Goal: Information Seeking & Learning: Learn about a topic

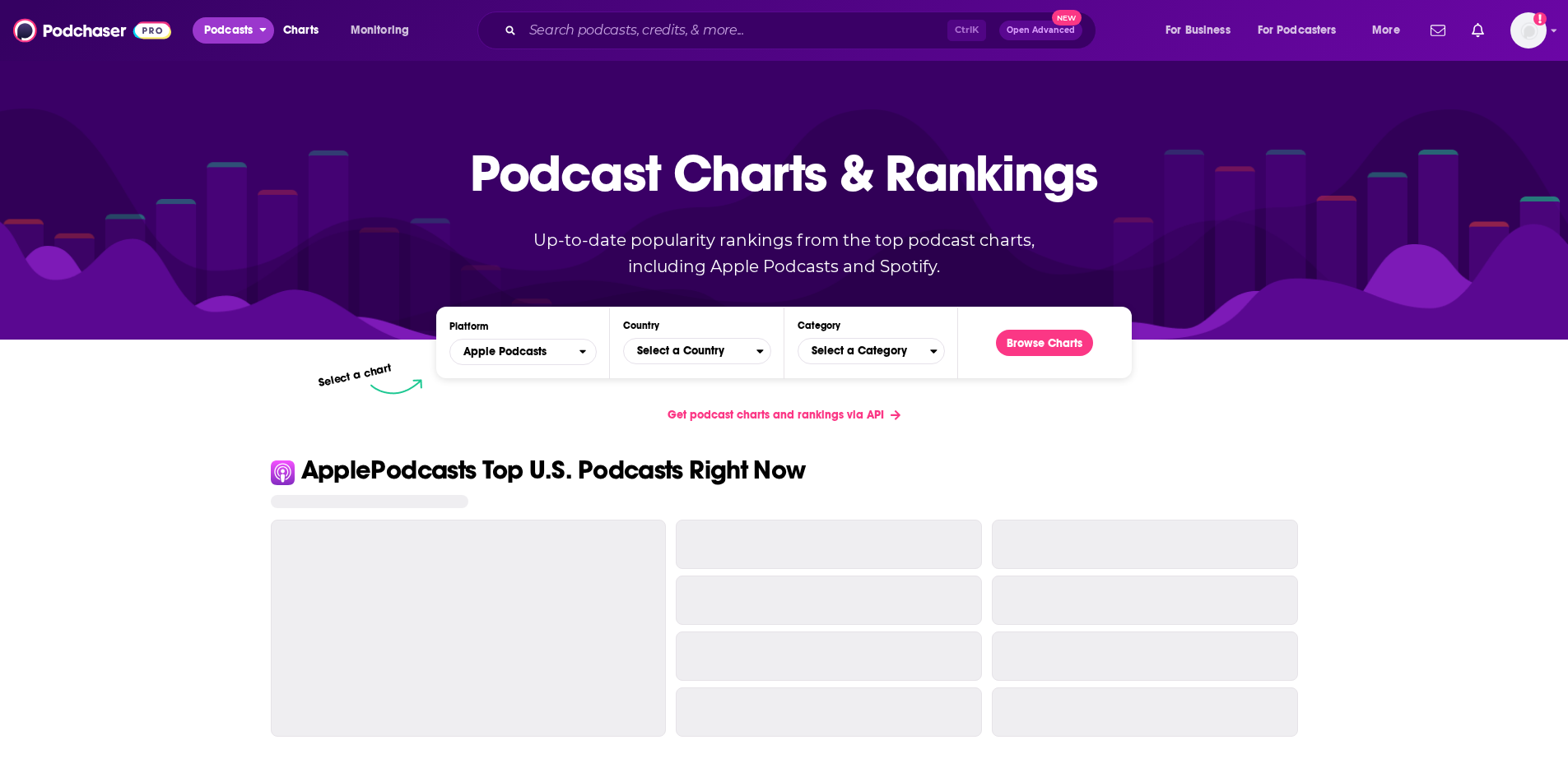
click at [237, 32] on span "Podcasts" at bounding box center [228, 30] width 49 height 23
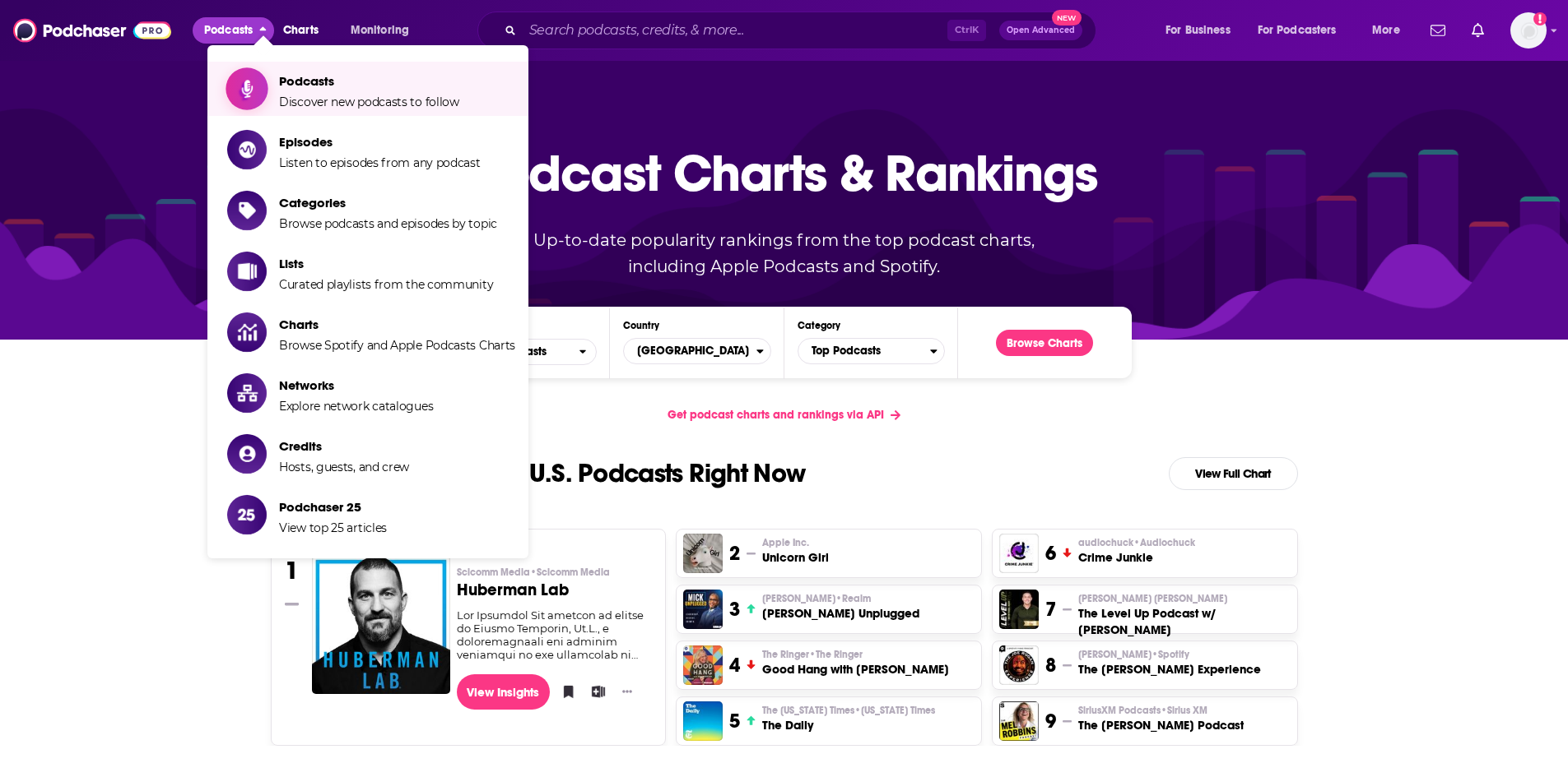
click at [297, 76] on span "Podcasts" at bounding box center [369, 81] width 180 height 16
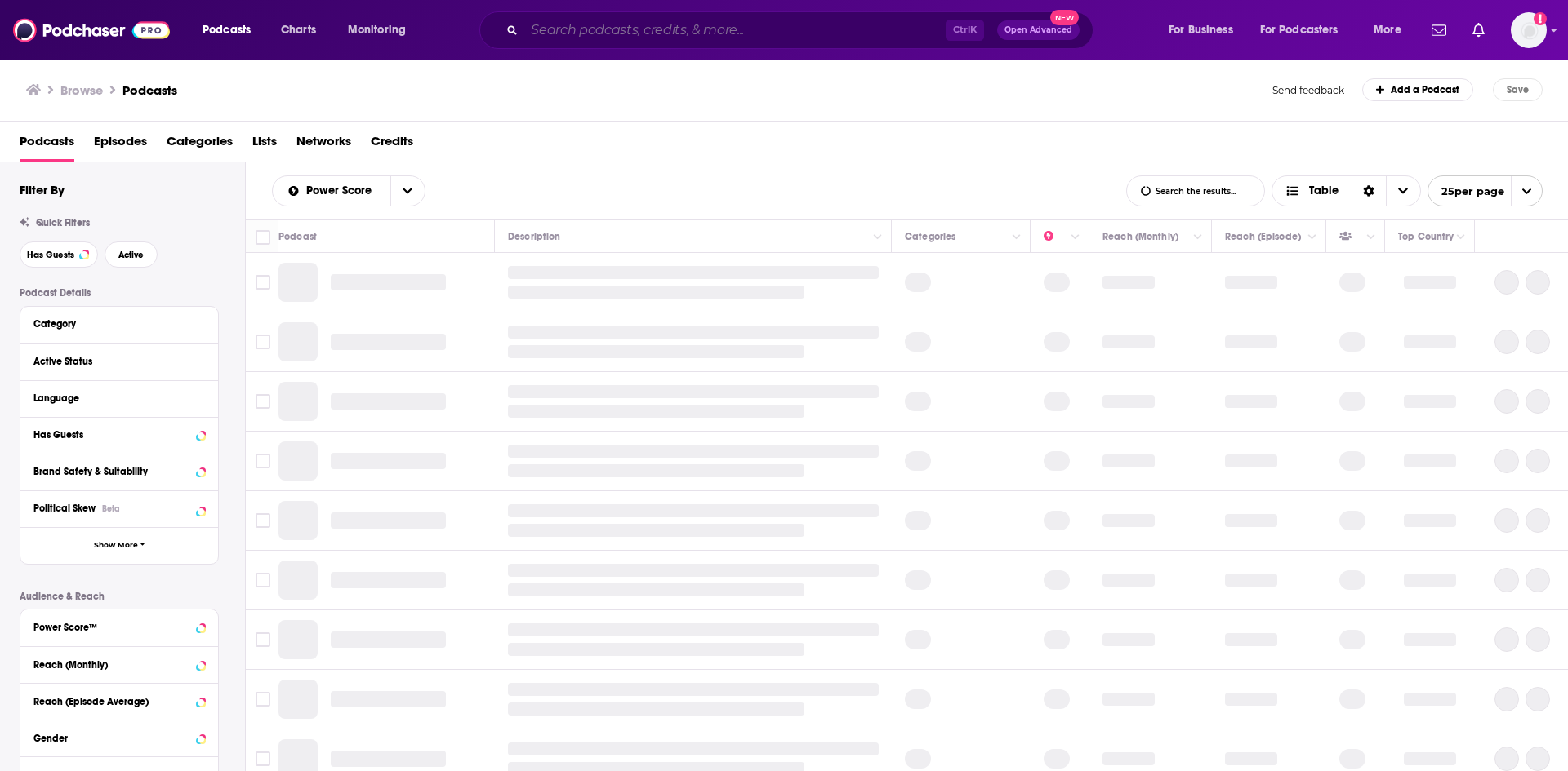
click at [568, 29] on input "Search podcasts, credits, & more..." at bounding box center [735, 30] width 421 height 26
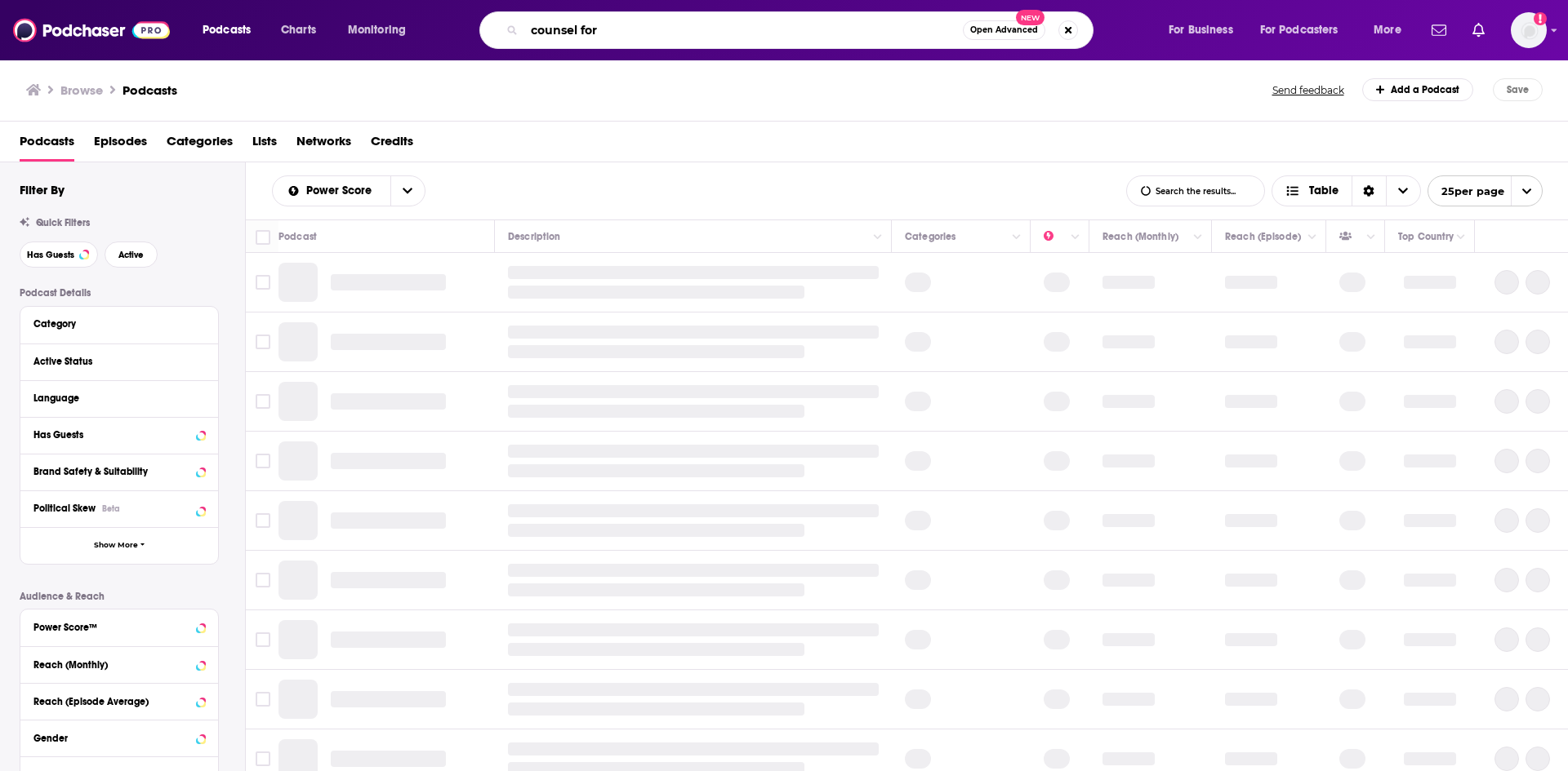
type input "counsel for"
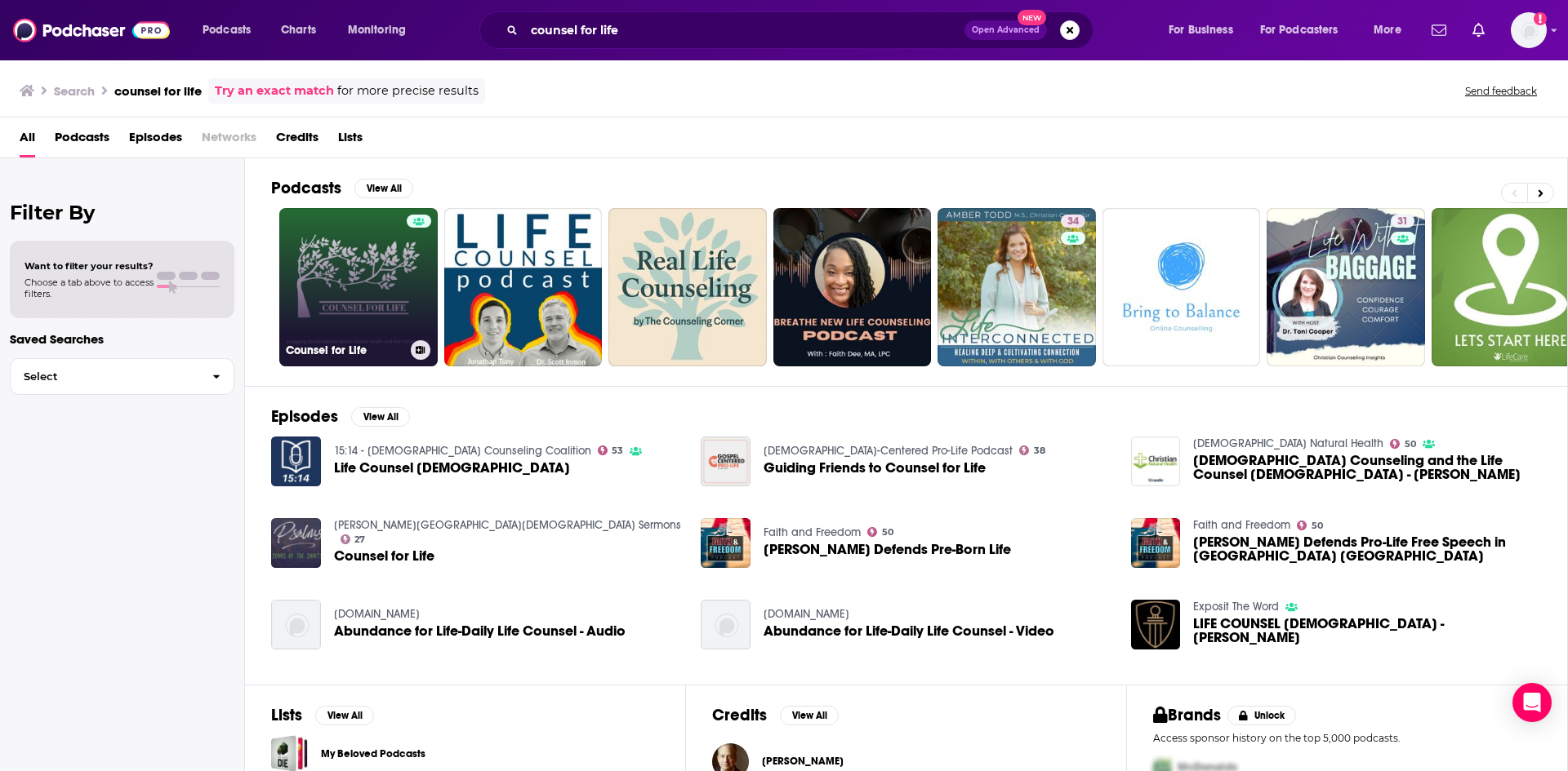
click at [350, 297] on link "Counsel for Life" at bounding box center [359, 287] width 159 height 159
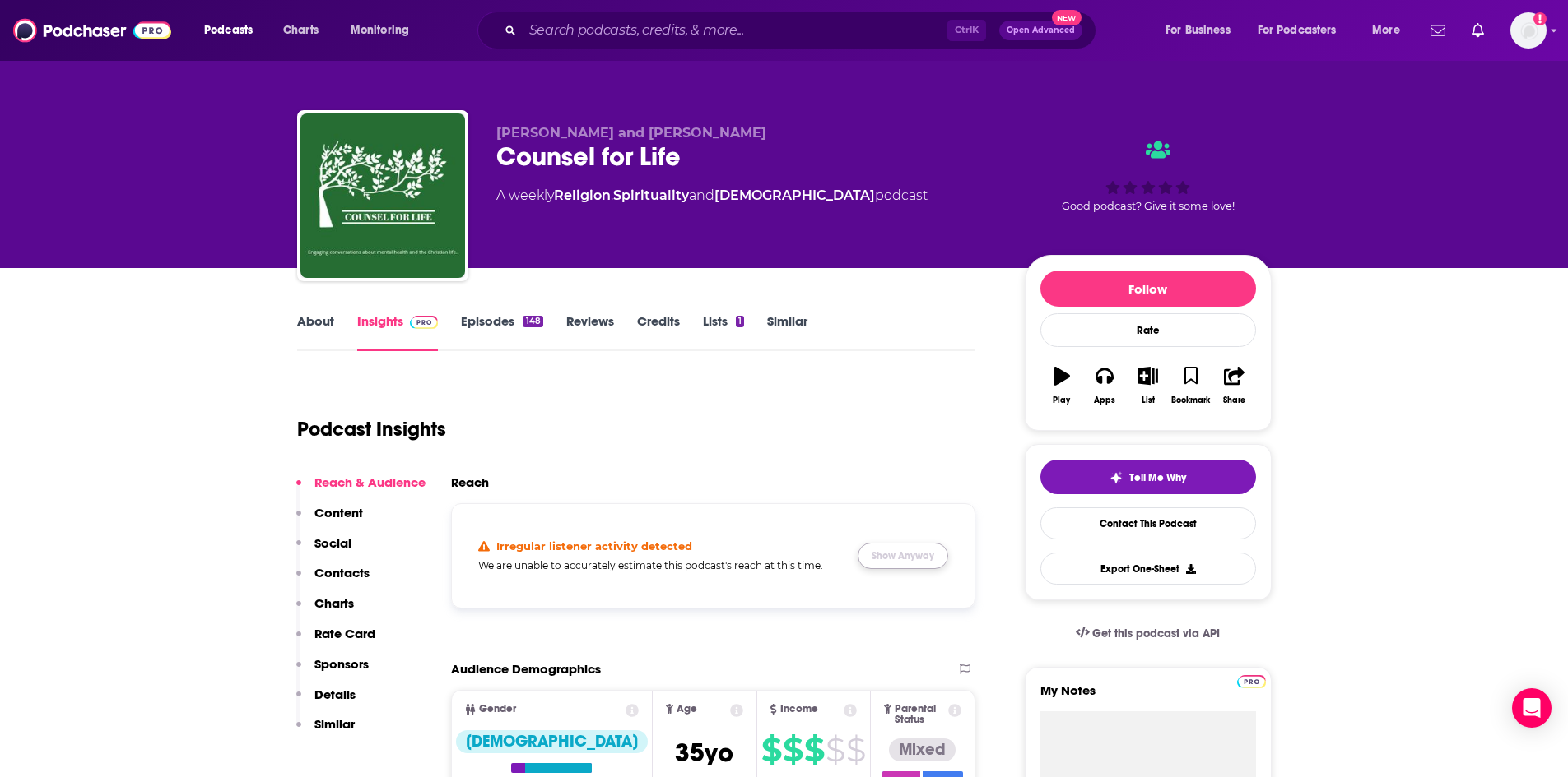
click at [915, 549] on button "Show Anyway" at bounding box center [903, 556] width 91 height 27
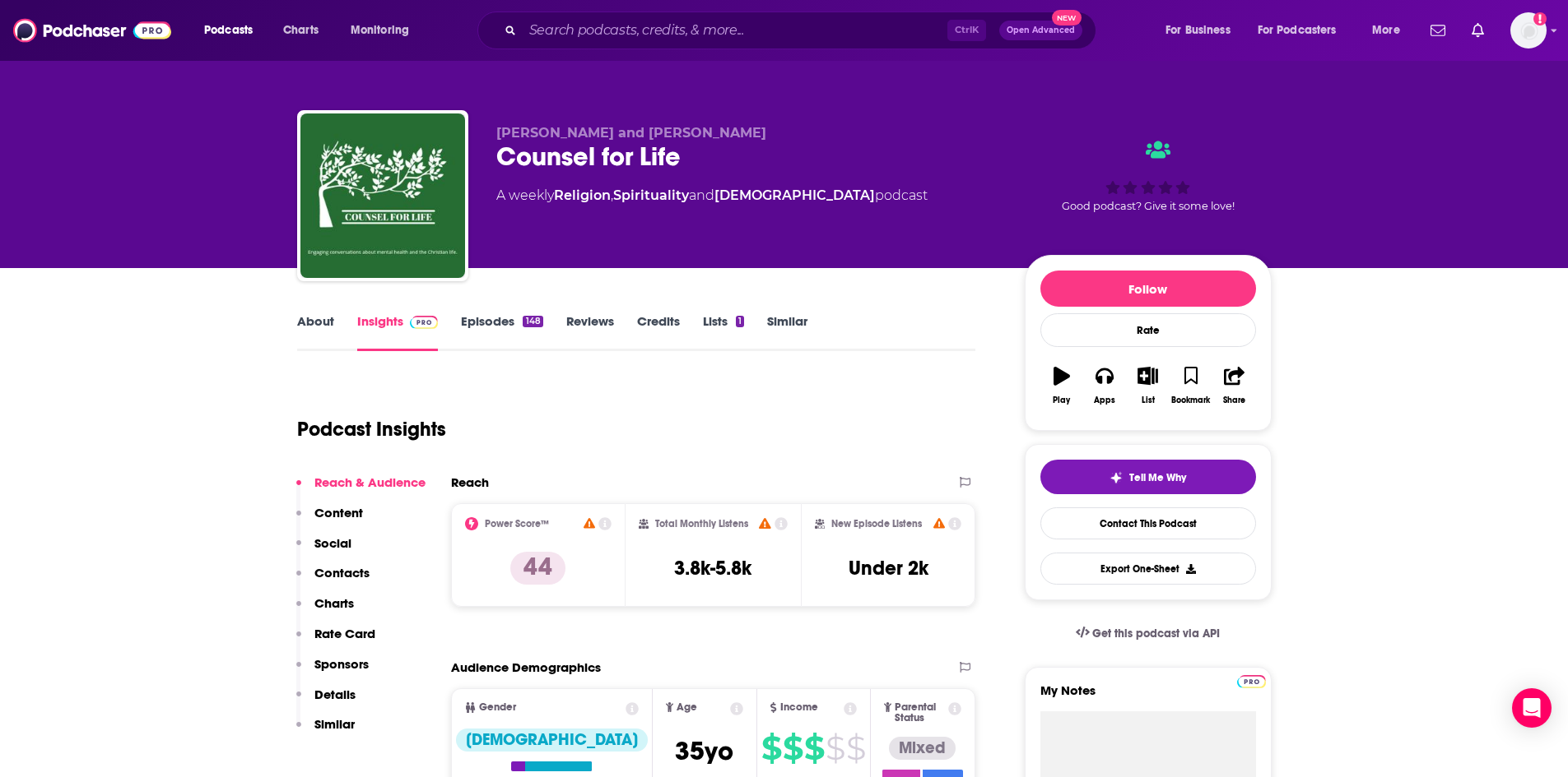
click at [313, 322] on link "About" at bounding box center [315, 332] width 37 height 38
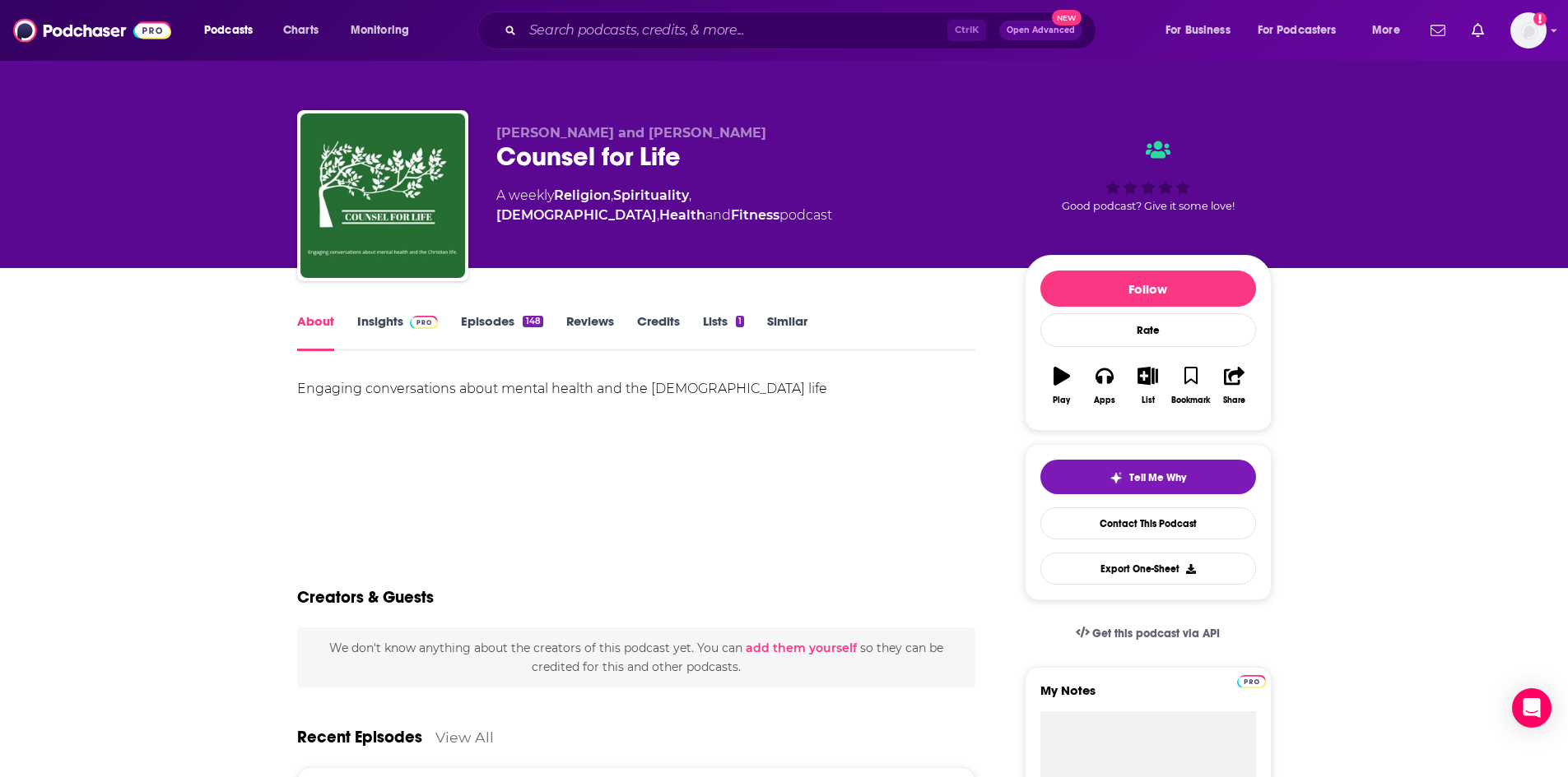
click at [399, 319] on link "Insights" at bounding box center [398, 332] width 82 height 38
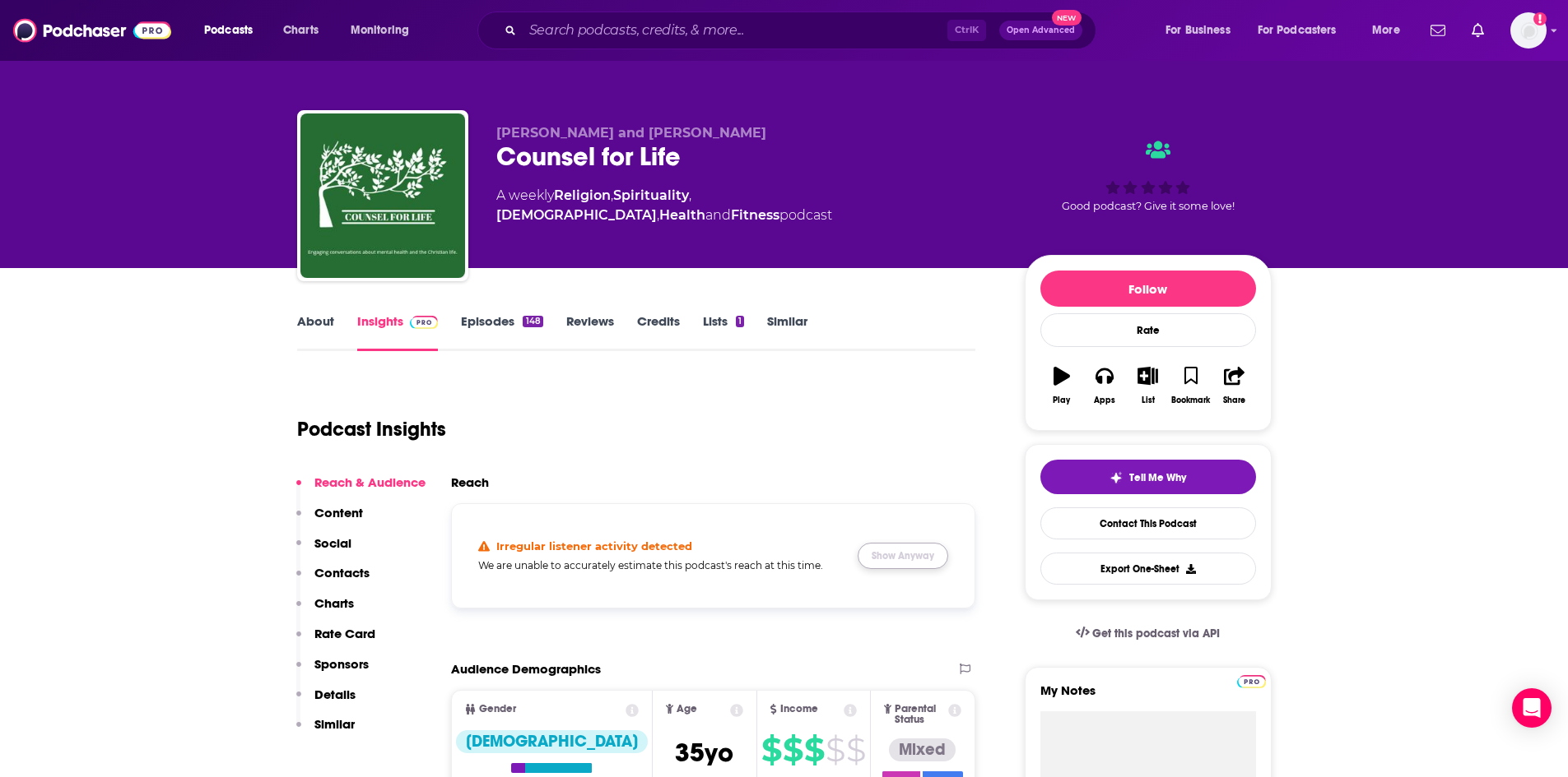
click at [927, 551] on button "Show Anyway" at bounding box center [903, 556] width 91 height 27
